Goal: Task Accomplishment & Management: Use online tool/utility

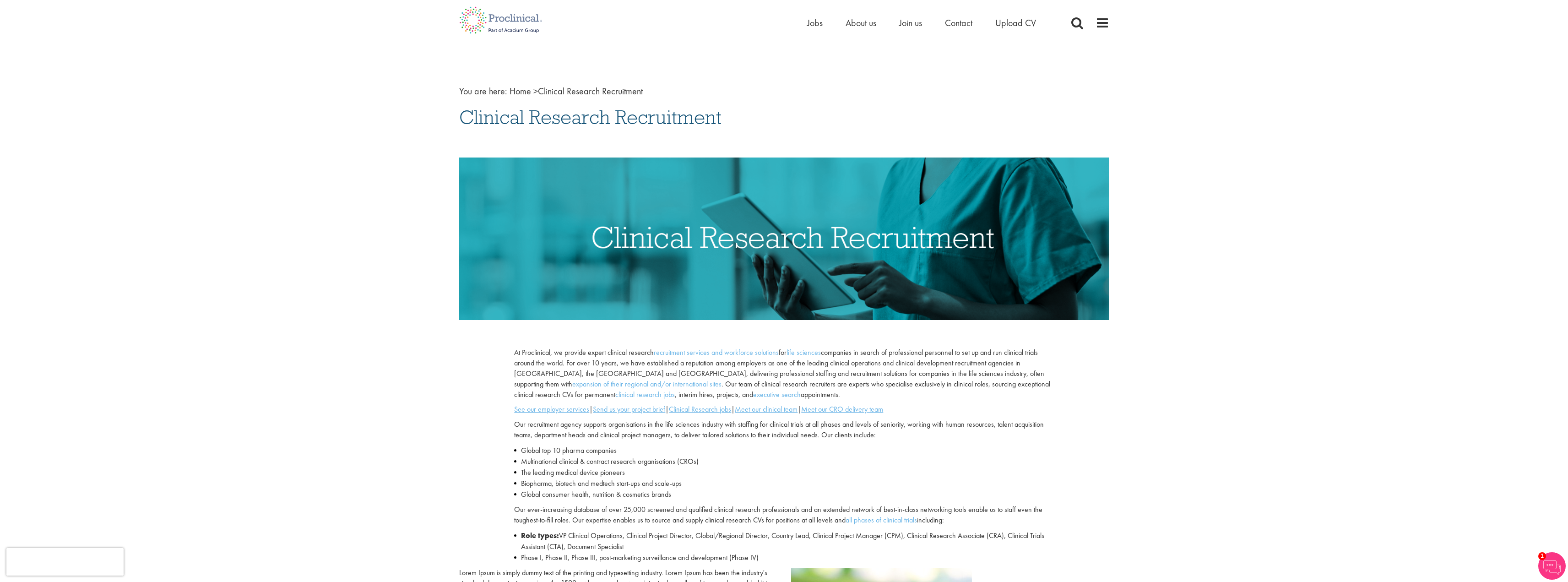
click at [803, 23] on div "Home Jobs About us Join us Contact Upload CV" at bounding box center [780, 17] width 657 height 34
click at [811, 24] on span "Jobs" at bounding box center [815, 23] width 16 height 12
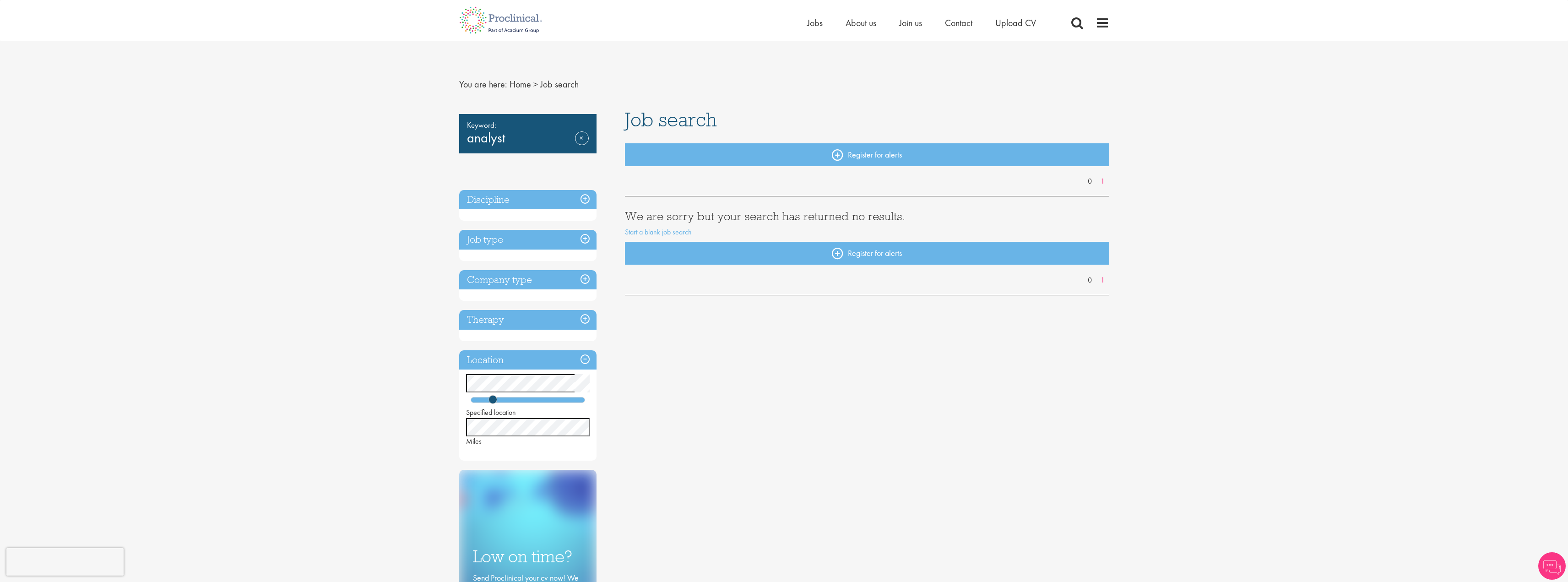
drag, startPoint x: 497, startPoint y: 394, endPoint x: 555, endPoint y: 397, distance: 58.1
click at [557, 394] on div "Specified location Miles" at bounding box center [528, 410] width 138 height 72
click at [559, 399] on div at bounding box center [528, 400] width 114 height 6
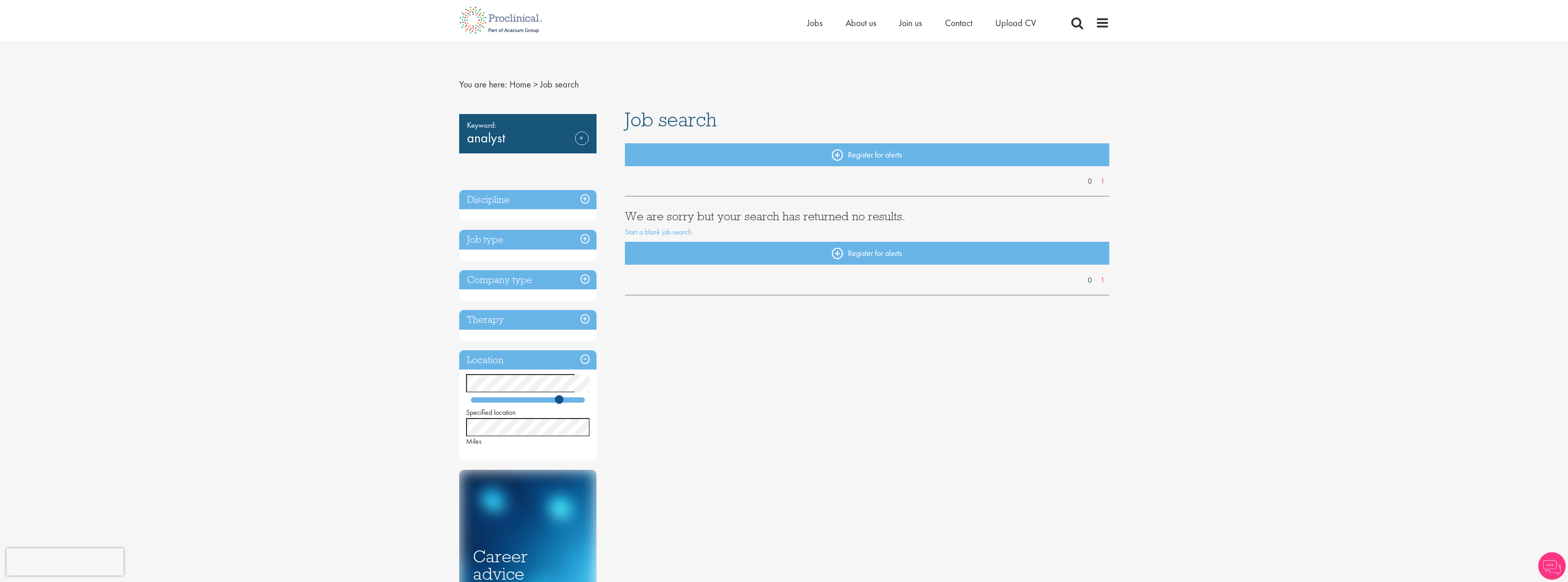
drag, startPoint x: 559, startPoint y: 398, endPoint x: 671, endPoint y: 400, distance: 112.0
click at [673, 395] on div "Keyword: analyst Remove Discipline Job type Company type Therapy Location Speci…" at bounding box center [784, 409] width 664 height 600
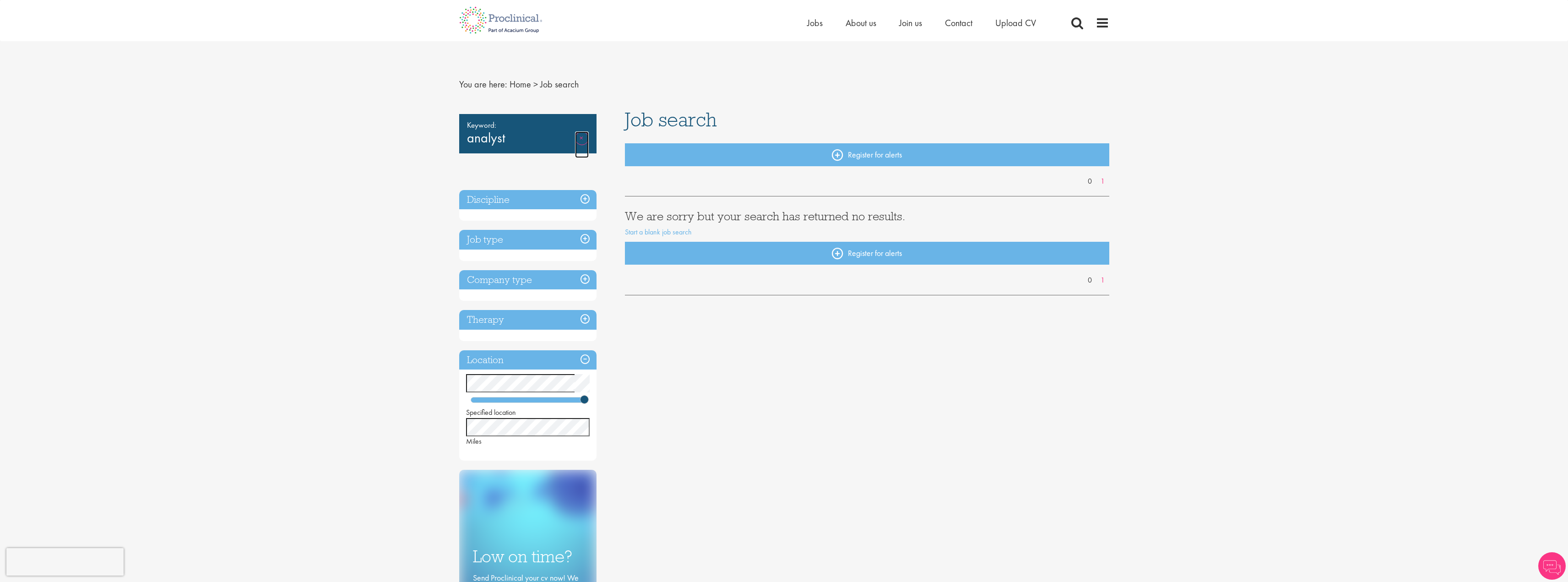
drag, startPoint x: 0, startPoint y: 0, endPoint x: 580, endPoint y: 141, distance: 596.9
click at [580, 141] on link "Remove" at bounding box center [582, 145] width 14 height 27
